Goal: Task Accomplishment & Management: Use online tool/utility

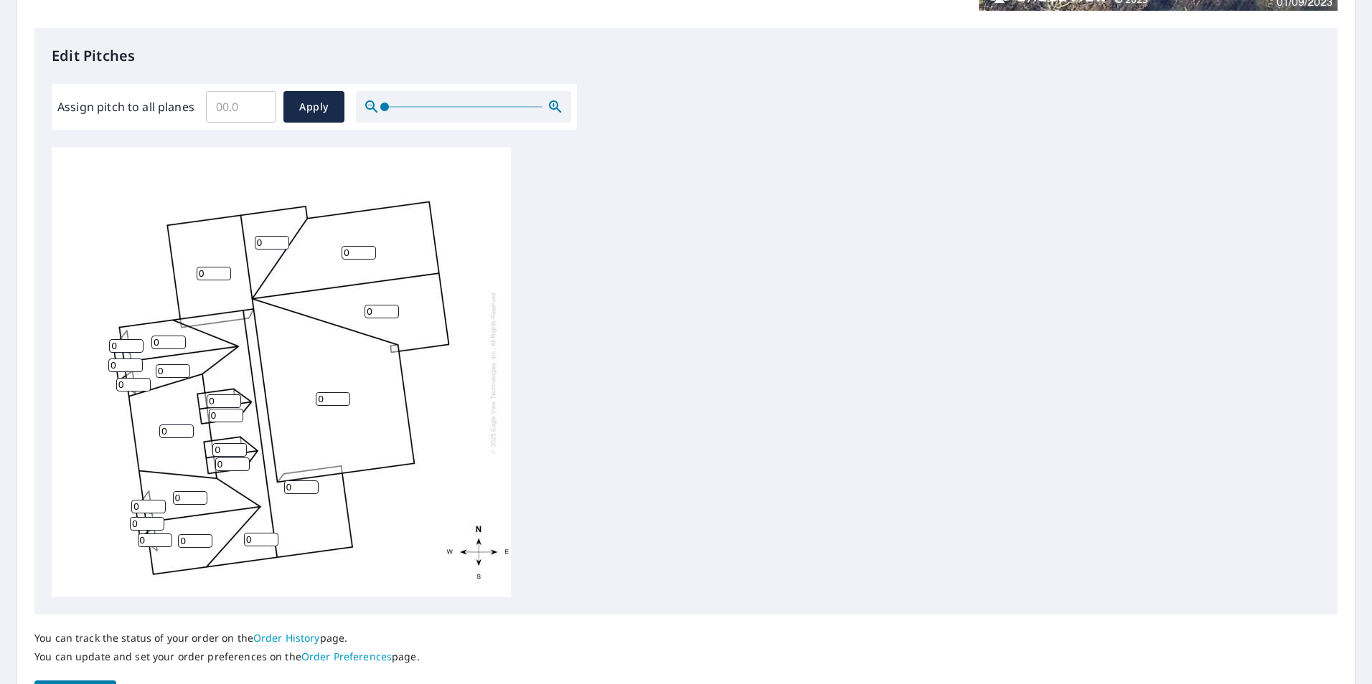
scroll to position [359, 0]
drag, startPoint x: 176, startPoint y: 433, endPoint x: 129, endPoint y: 432, distance: 47.4
click at [129, 432] on div "0 0 0 0 0 0 0 0 0 0 0 0 0 0 0 0 0 0 0 0 0 0" at bounding box center [281, 371] width 459 height 451
click at [235, 110] on input "Assign pitch to all planes" at bounding box center [241, 105] width 70 height 40
type input "8"
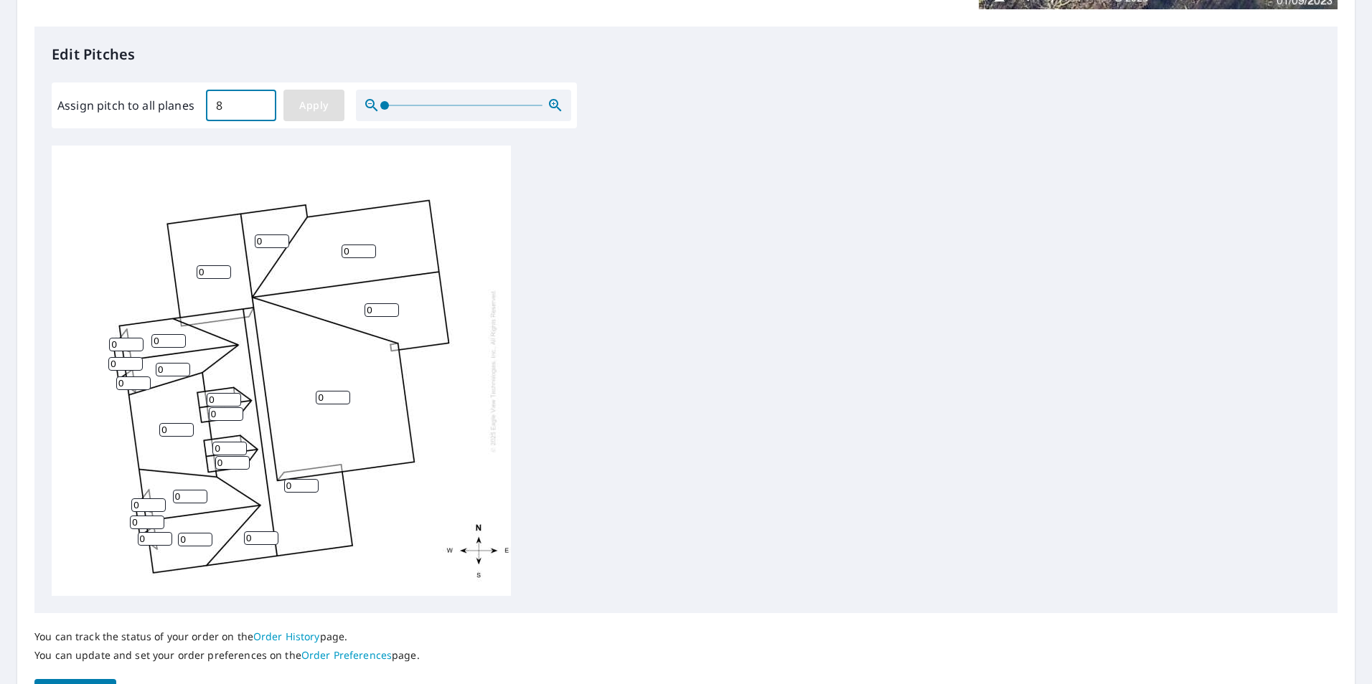
click at [316, 115] on button "Apply" at bounding box center [313, 106] width 61 height 32
type input "8"
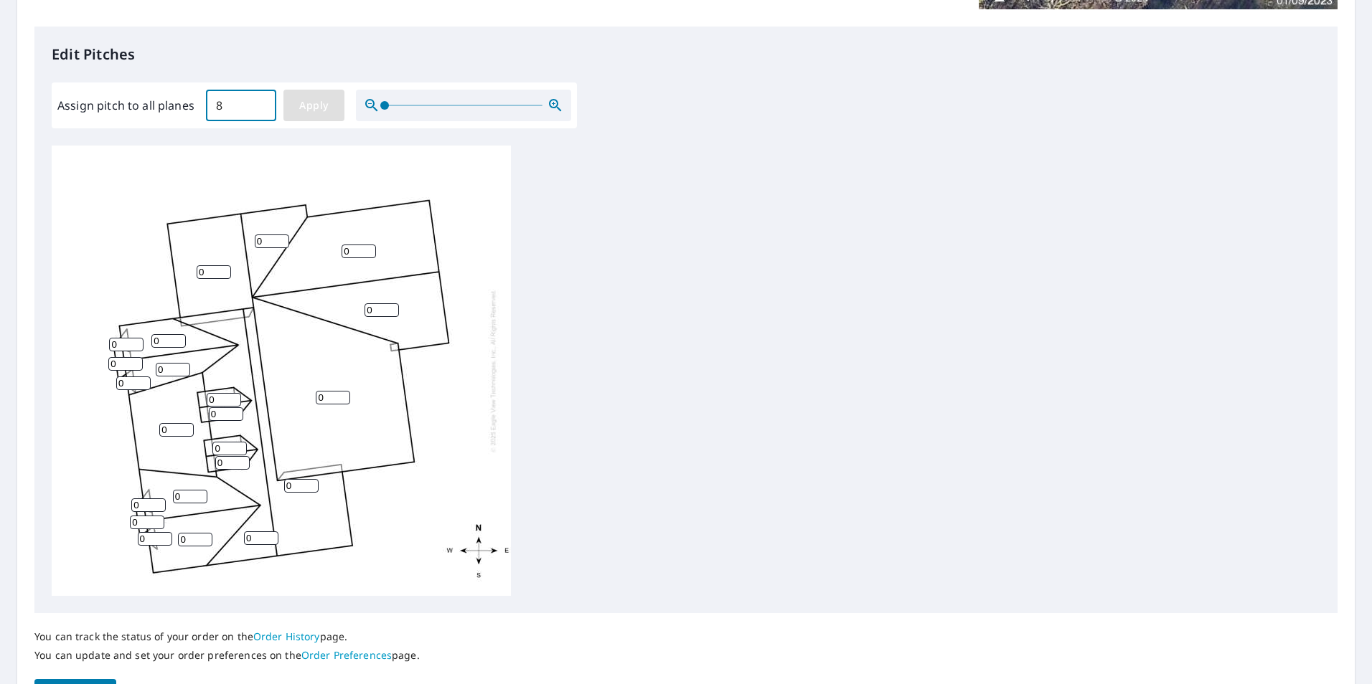
type input "8"
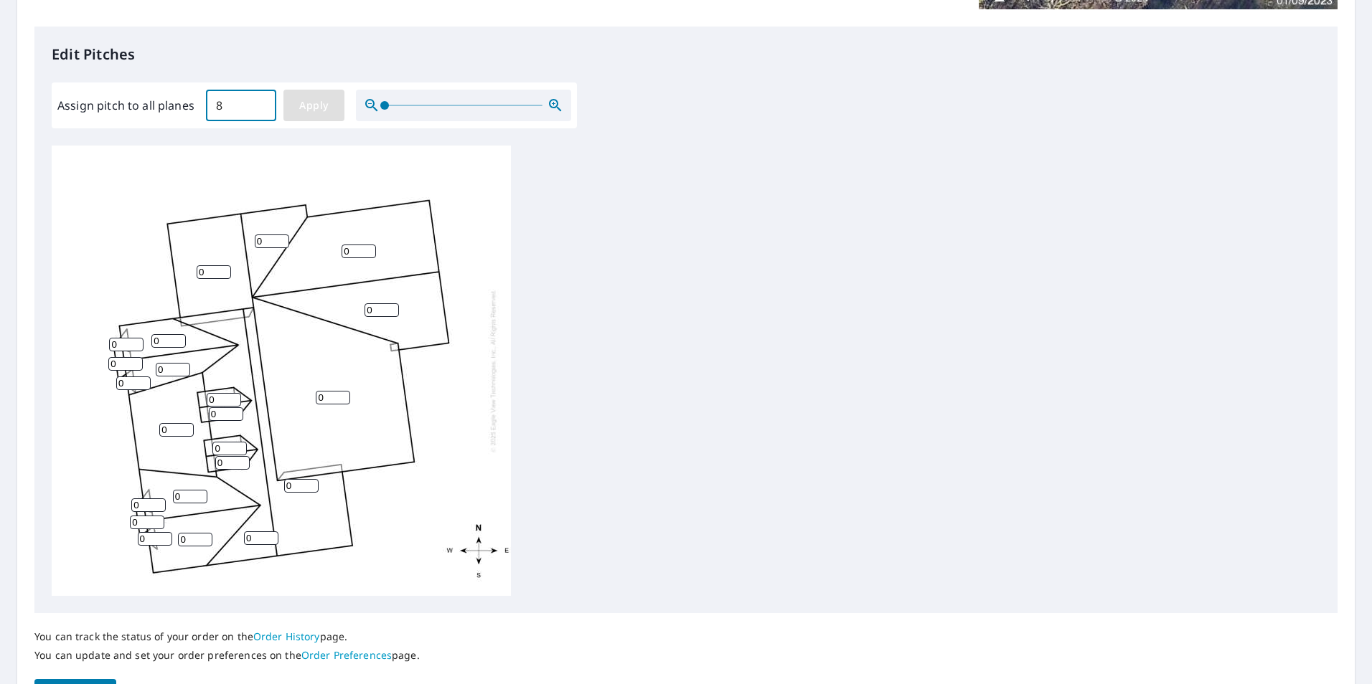
type input "8"
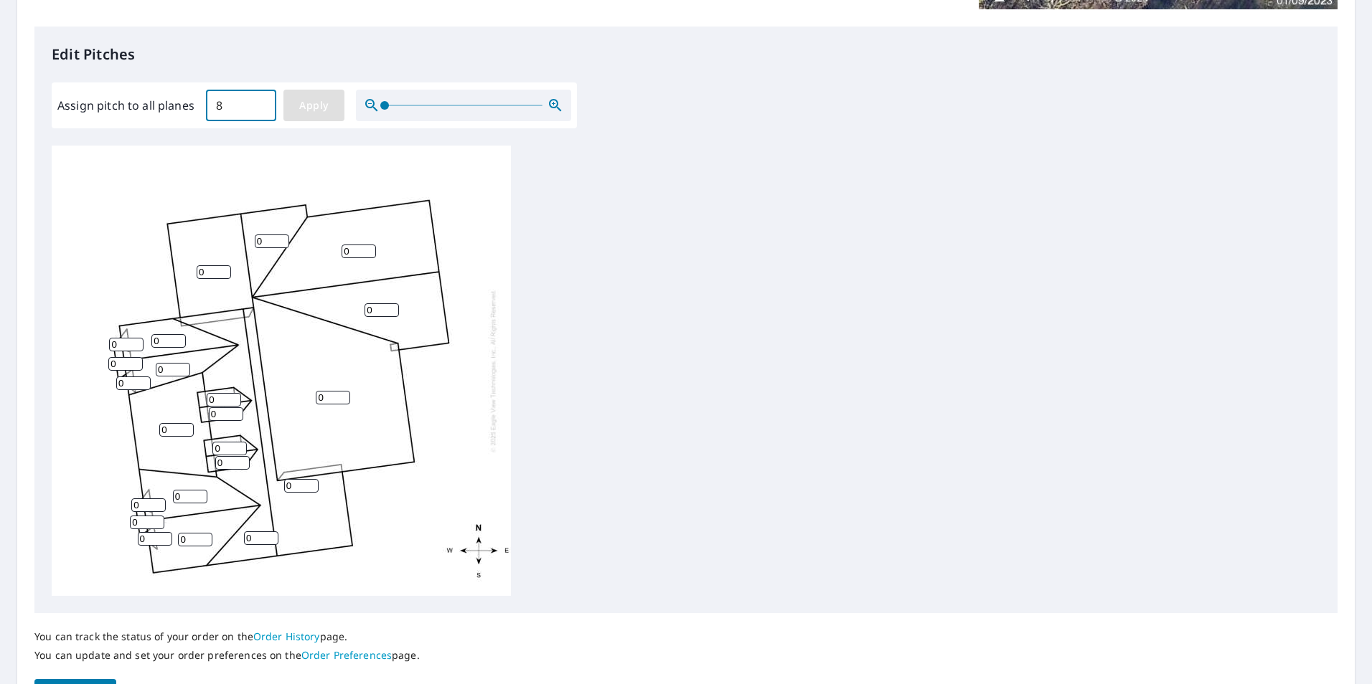
type input "8"
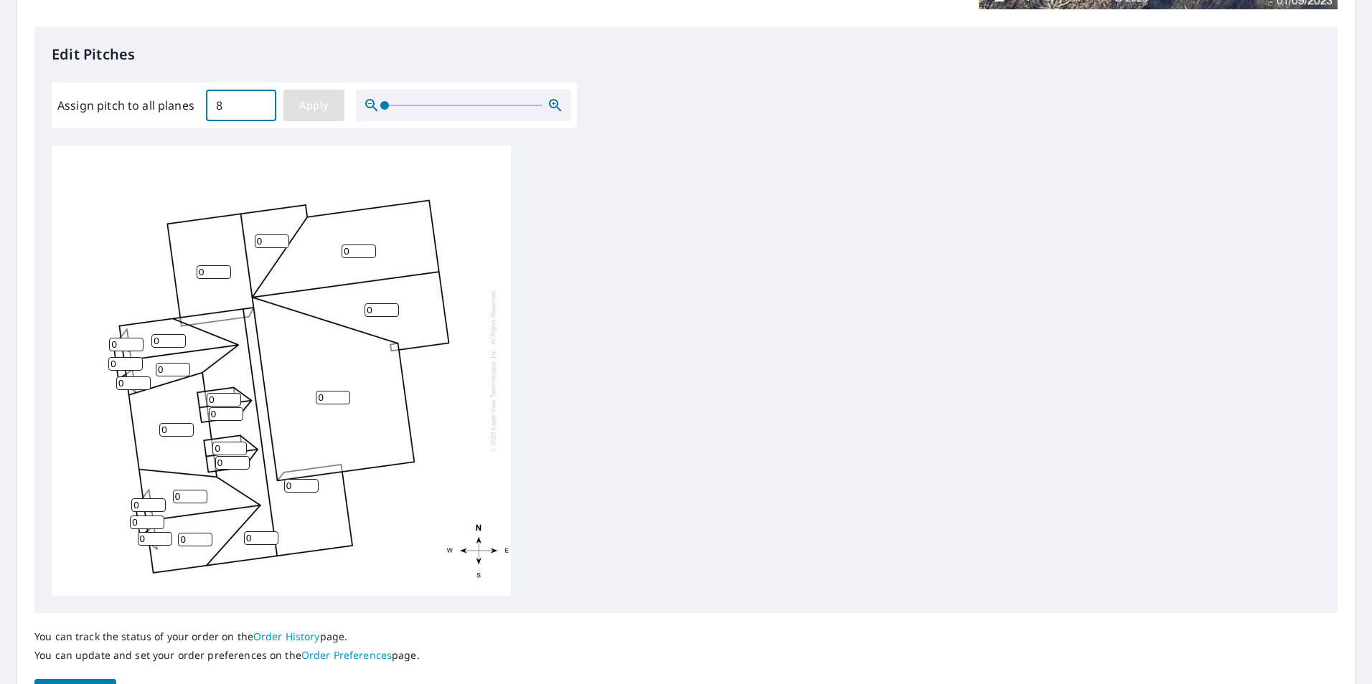
type input "8"
drag, startPoint x: 176, startPoint y: 426, endPoint x: 82, endPoint y: 433, distance: 94.3
click at [82, 433] on div "8 8 8 8 8 8 8 8 8 8 8 8 8 8 8 8 8 8 8 8 8 8" at bounding box center [281, 371] width 459 height 451
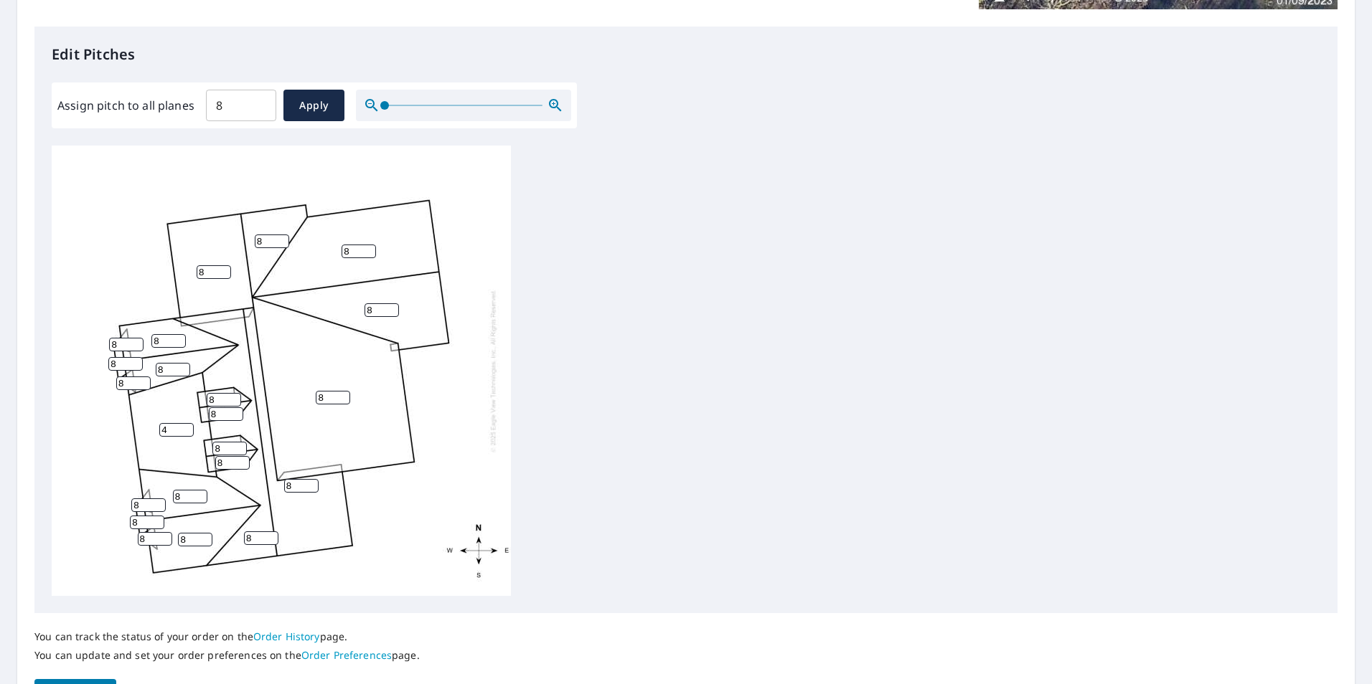
scroll to position [15, 0]
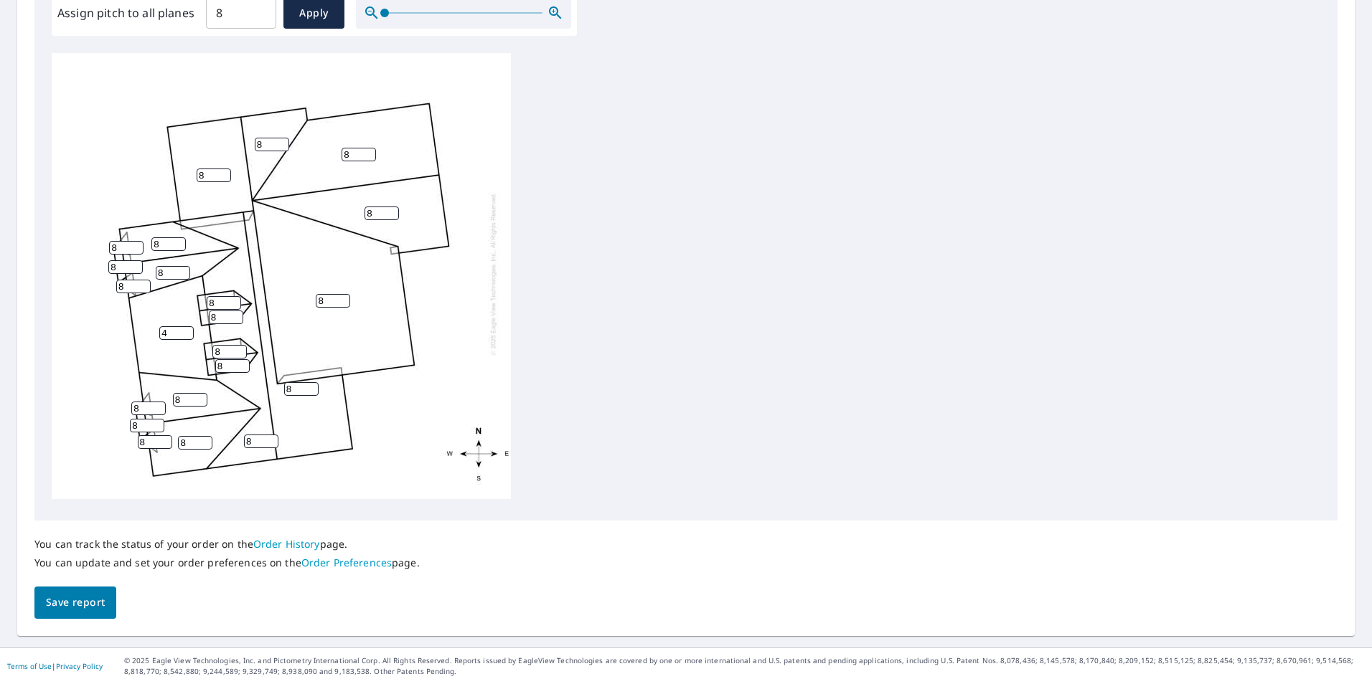
type input "4"
click at [109, 608] on button "Save report" at bounding box center [75, 603] width 82 height 32
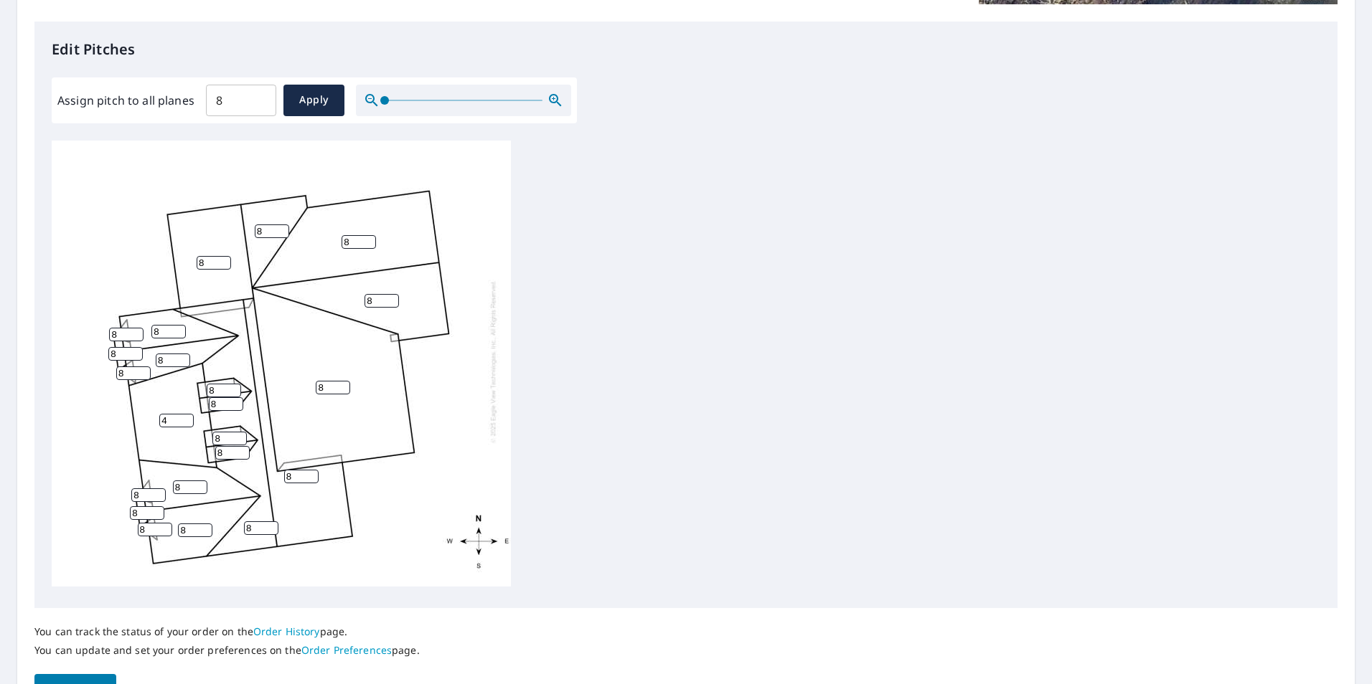
scroll to position [430, 0]
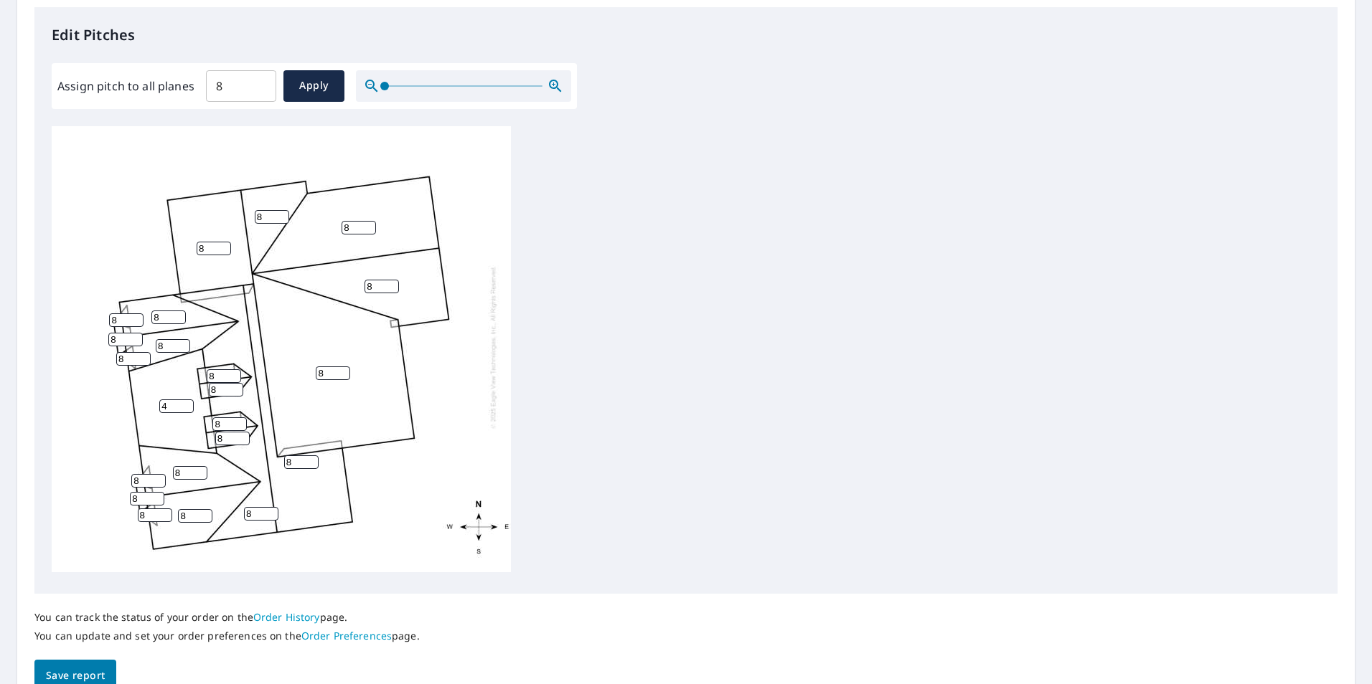
click at [166, 339] on input "8" at bounding box center [173, 346] width 34 height 14
type input "18"
click at [154, 311] on input "8" at bounding box center [168, 318] width 34 height 14
type input "18"
click at [176, 466] on input "8" at bounding box center [190, 473] width 34 height 14
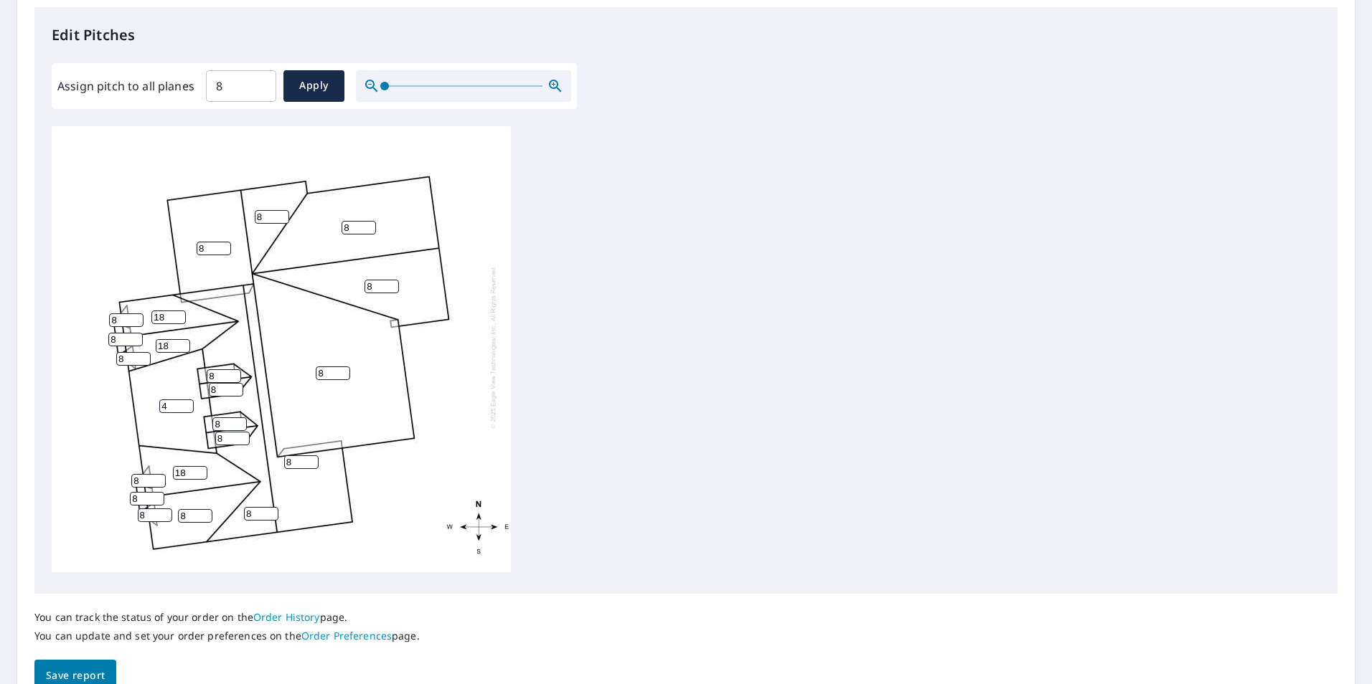
type input "18"
click at [180, 509] on input "8" at bounding box center [195, 516] width 34 height 14
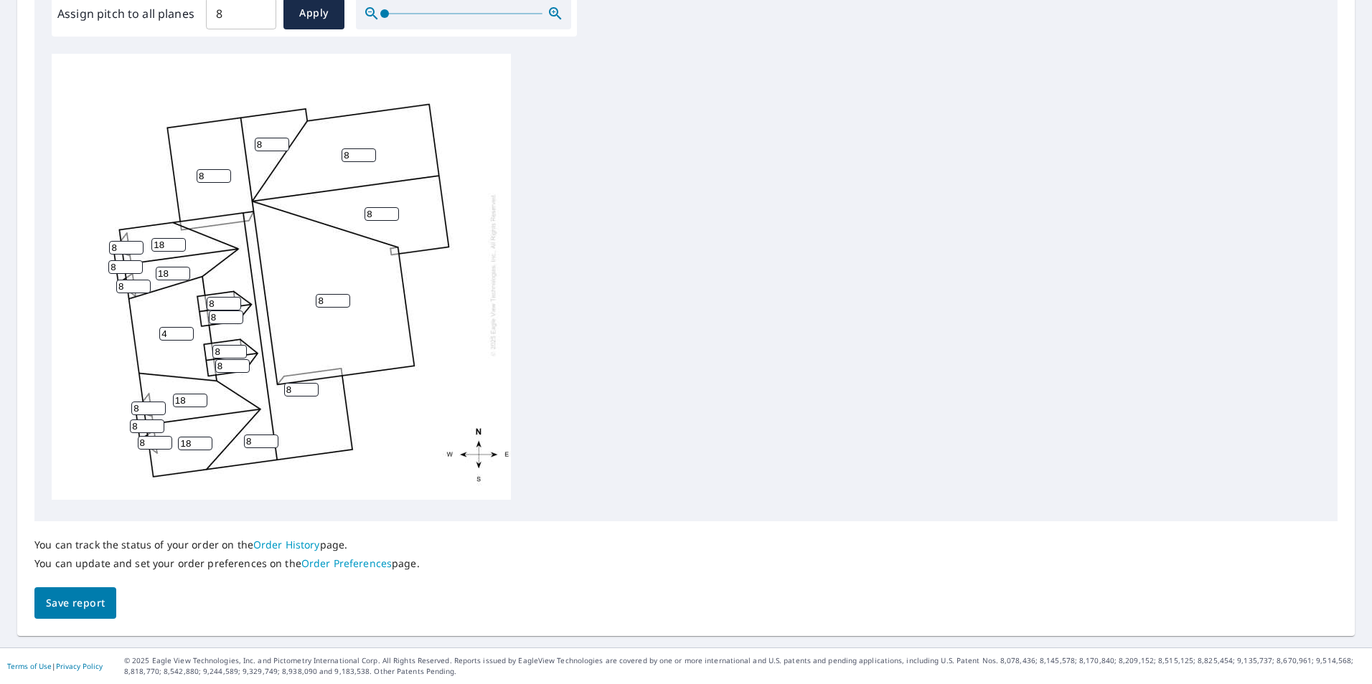
type input "18"
click at [67, 610] on span "Save report" at bounding box center [75, 604] width 59 height 18
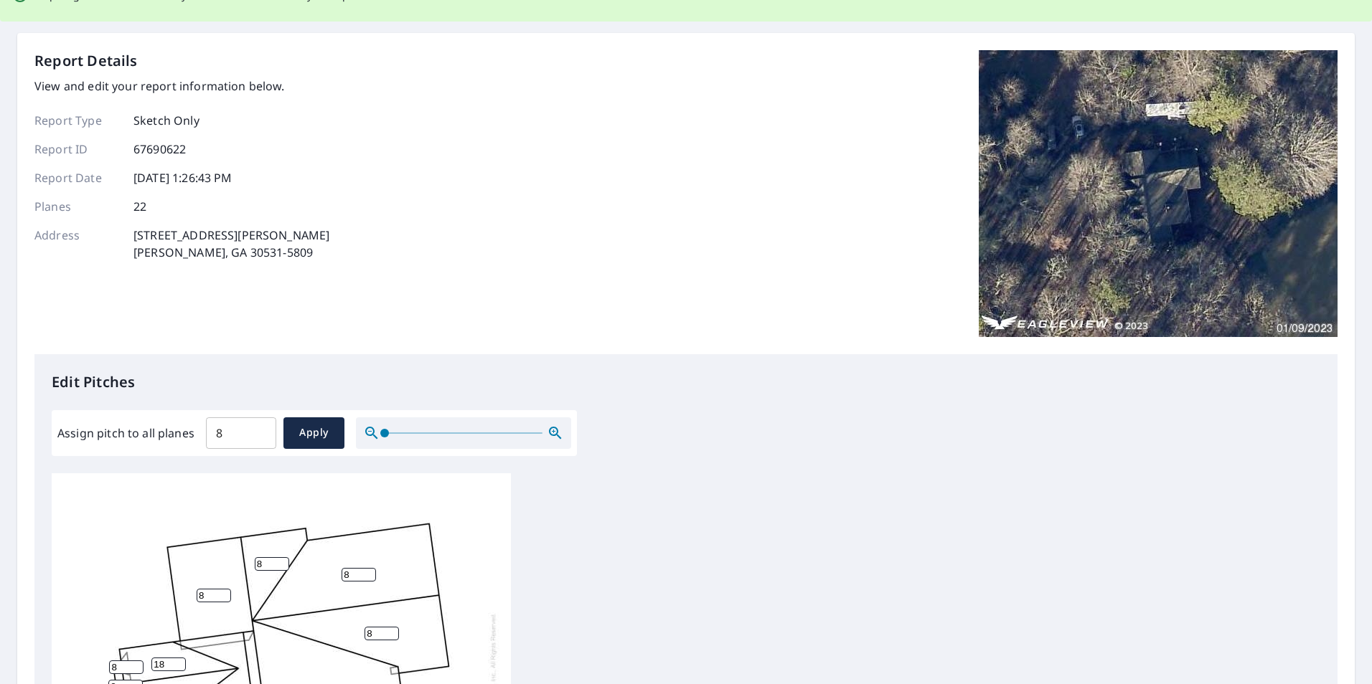
scroll to position [0, 0]
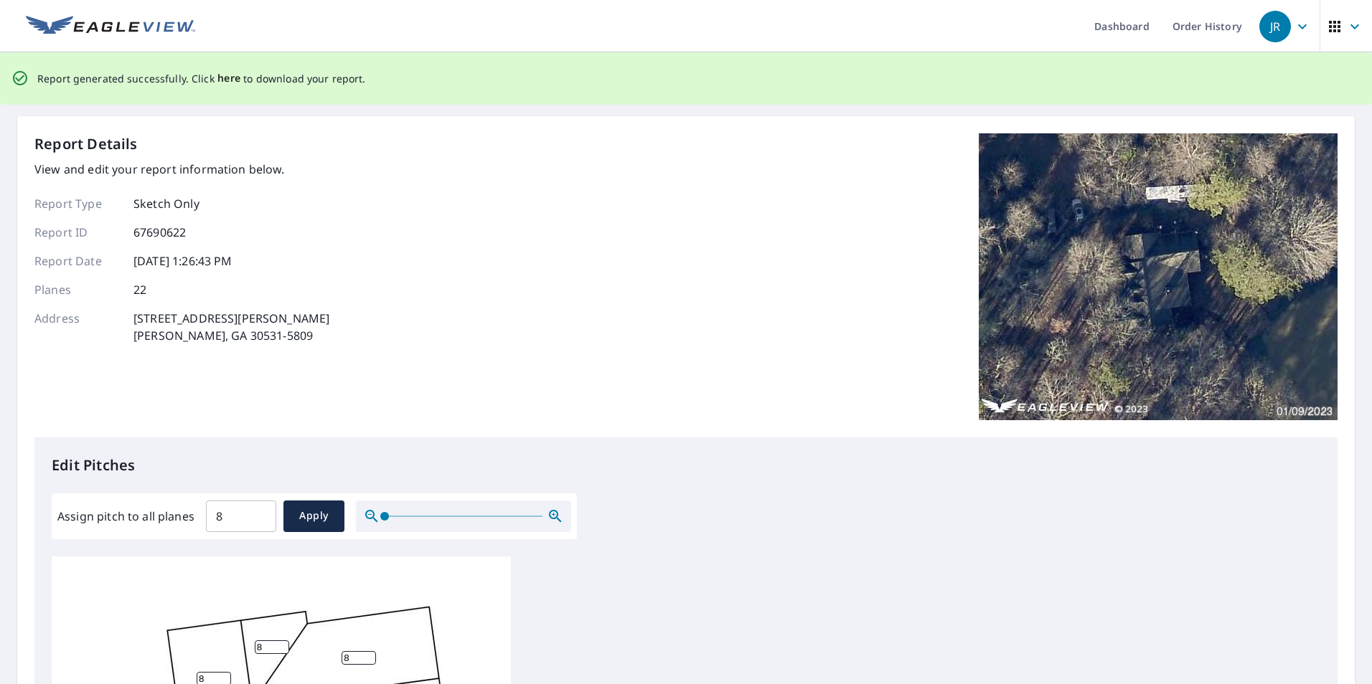
click at [222, 82] on span "here" at bounding box center [229, 79] width 24 height 18
